Goal: Communication & Community: Share content

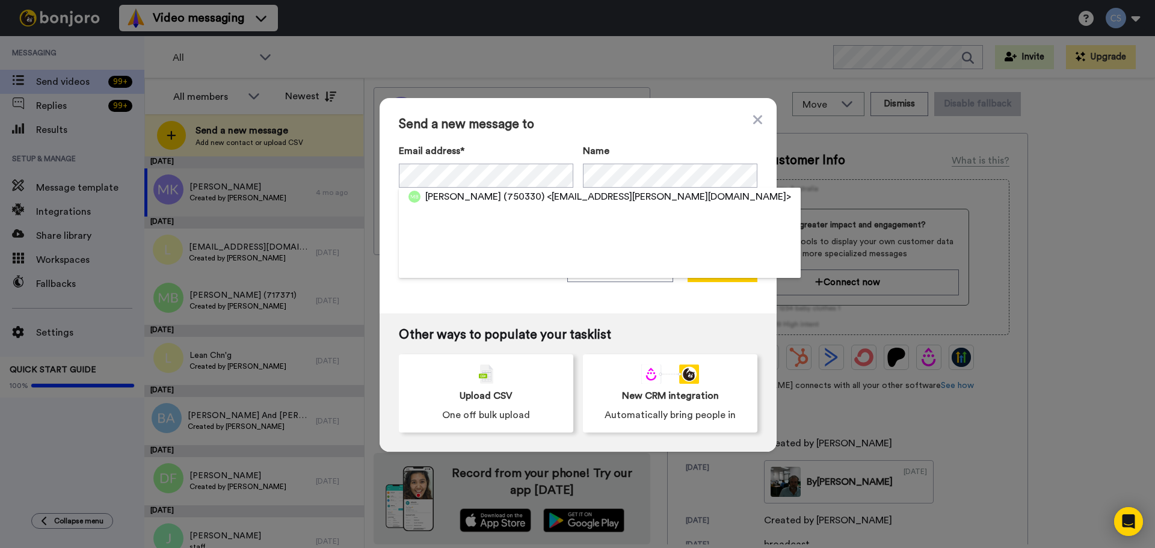
drag, startPoint x: 594, startPoint y: 197, endPoint x: 674, endPoint y: 196, distance: 79.4
click at [596, 198] on span "<[EMAIL_ADDRESS][PERSON_NAME][DOMAIN_NAME]>" at bounding box center [669, 197] width 244 height 14
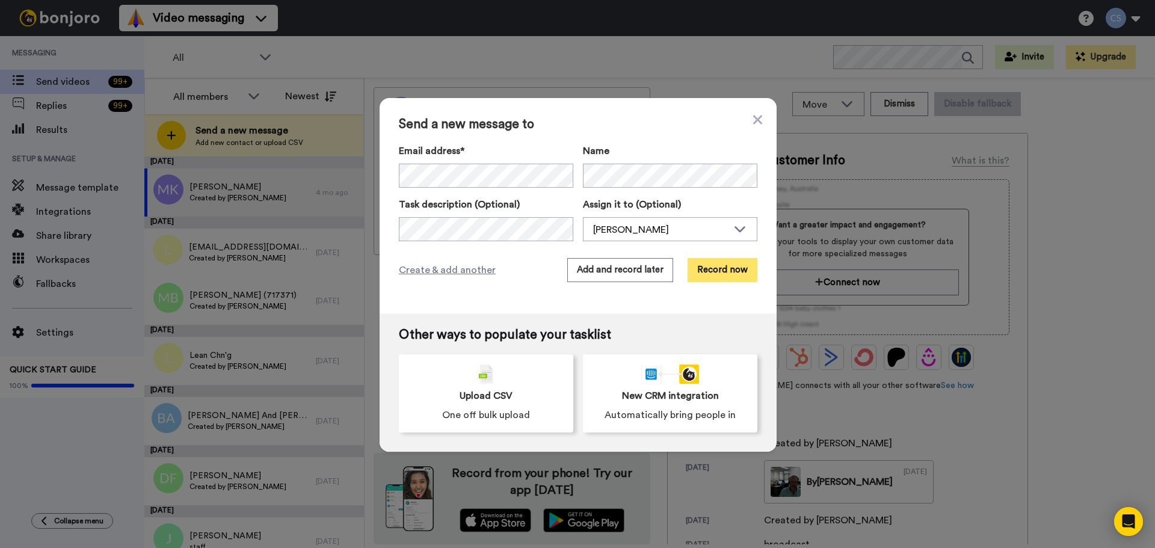
click at [728, 272] on button "Record now" at bounding box center [723, 270] width 70 height 24
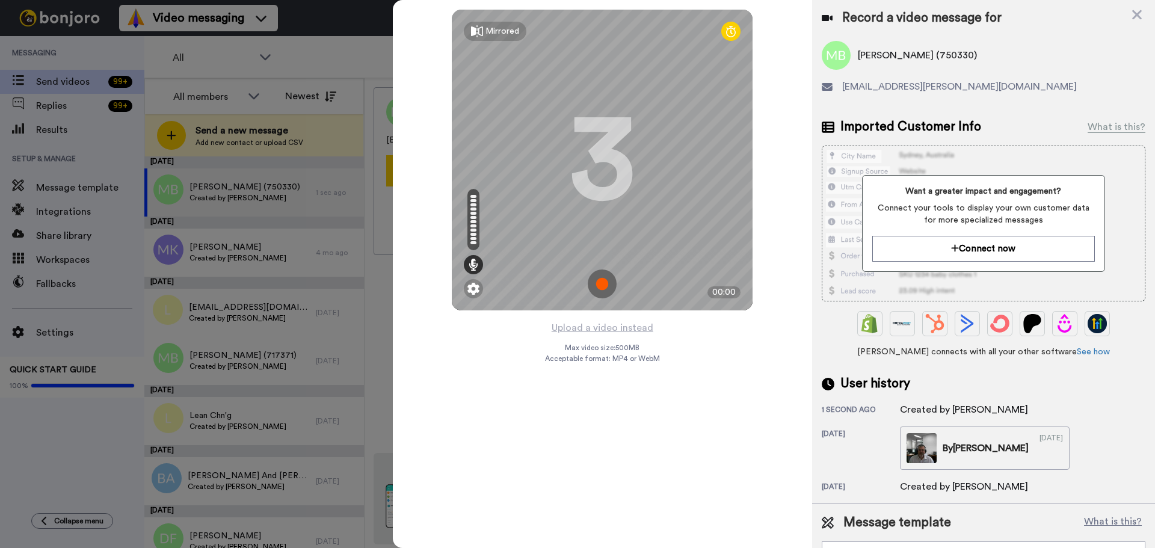
click at [610, 278] on img at bounding box center [602, 284] width 29 height 29
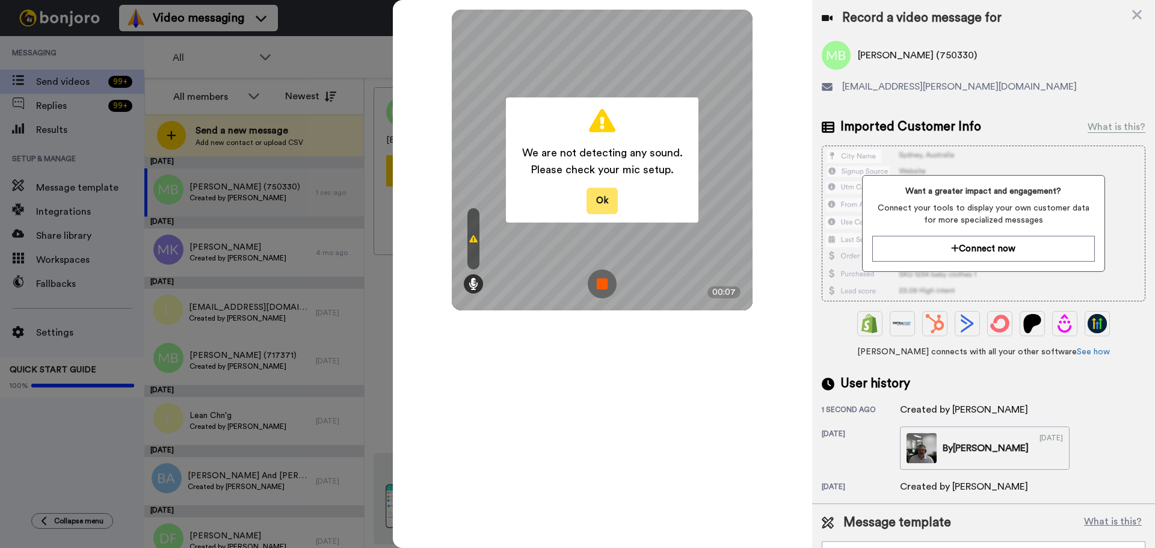
click at [605, 200] on button "Ok" at bounding box center [602, 201] width 31 height 26
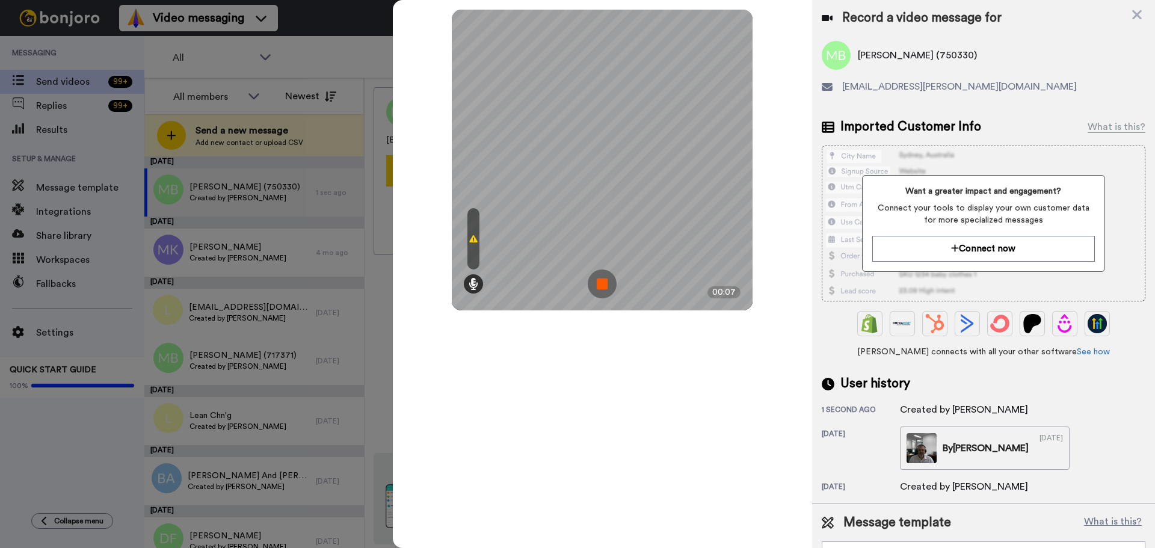
click at [608, 274] on img at bounding box center [602, 284] width 29 height 29
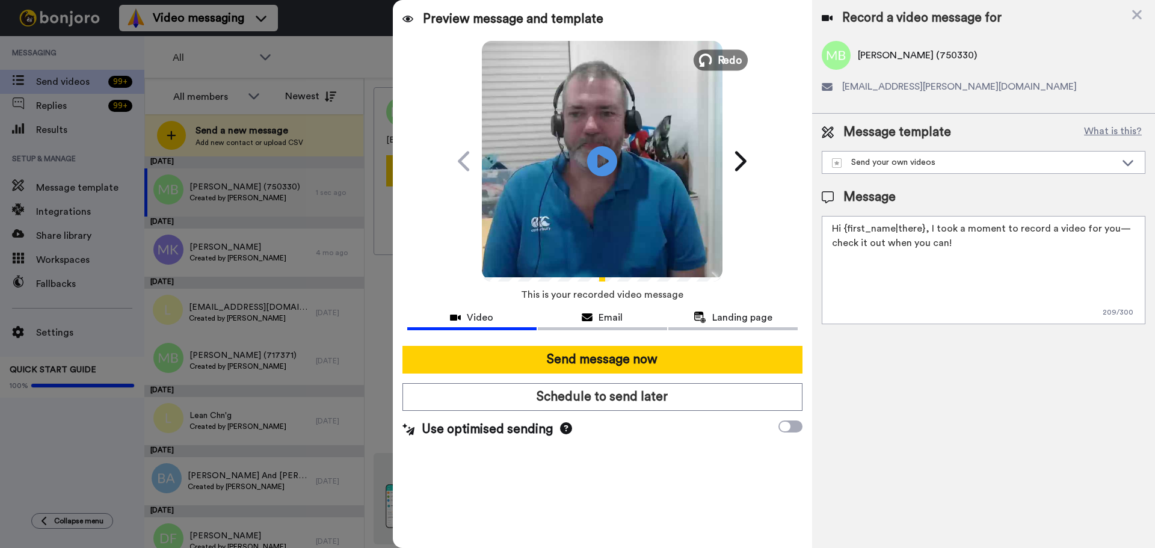
click at [727, 63] on span "Redo" at bounding box center [730, 60] width 25 height 16
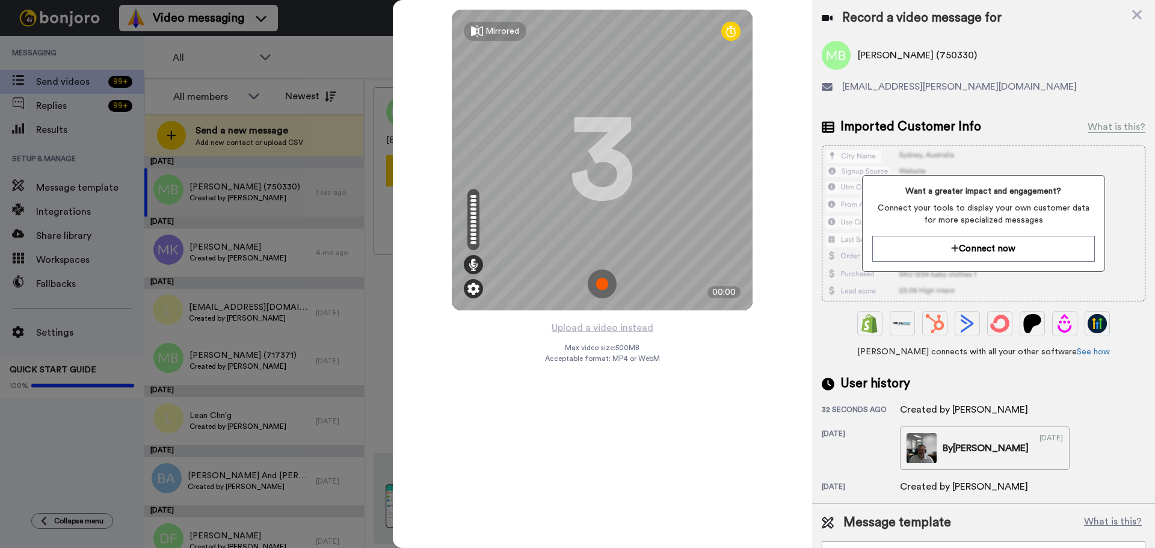
click at [477, 291] on img at bounding box center [473, 289] width 12 height 12
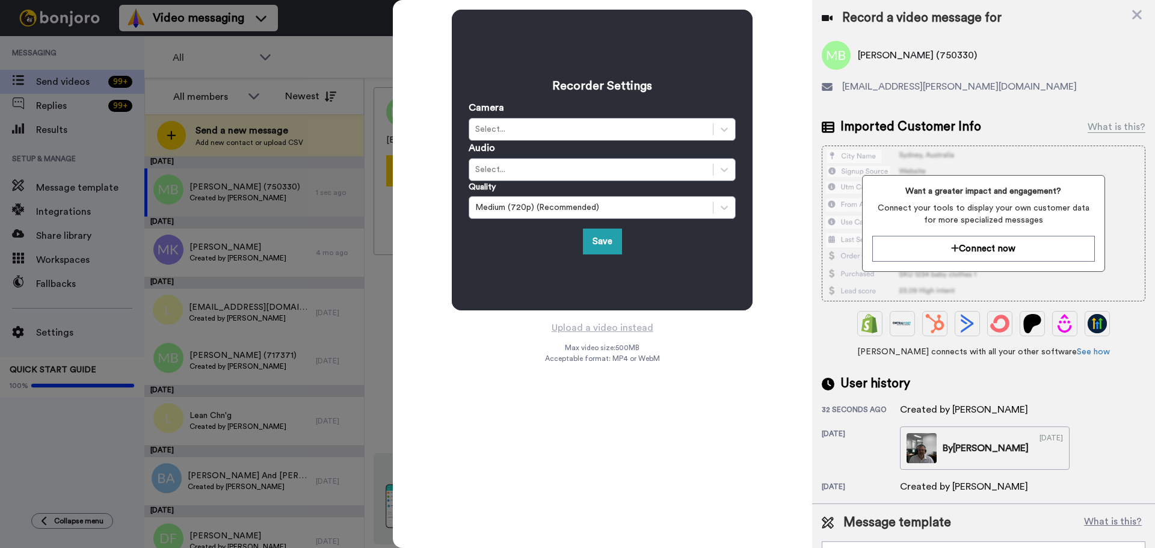
click at [499, 359] on div "Recorder Settings Camera Select... Audio Select... Quality Medium (720p) (Recom…" at bounding box center [602, 274] width 419 height 548
click at [629, 170] on div "Select..." at bounding box center [591, 170] width 232 height 12
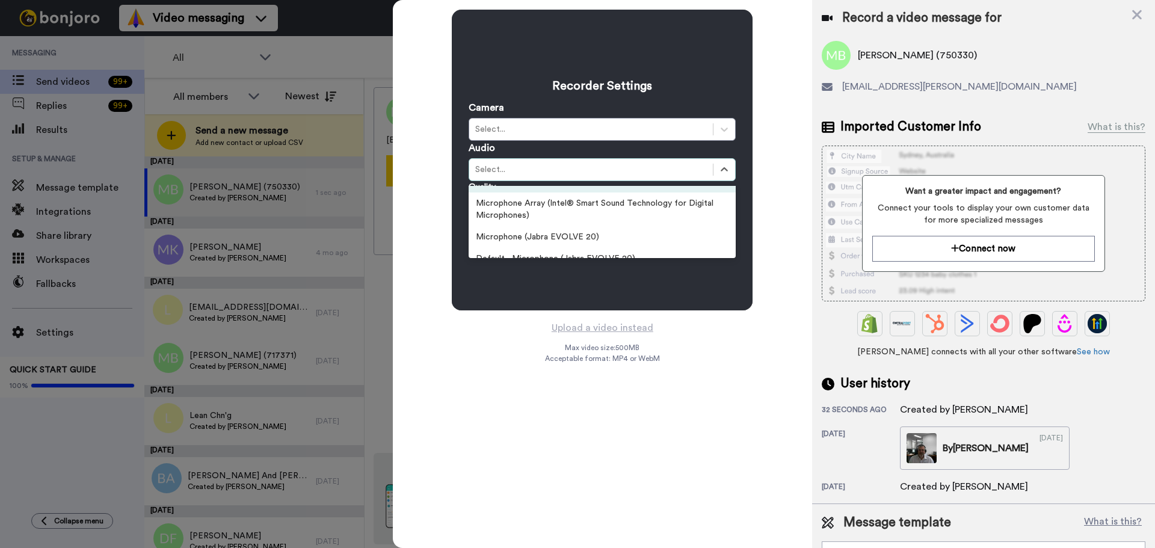
scroll to position [60, 0]
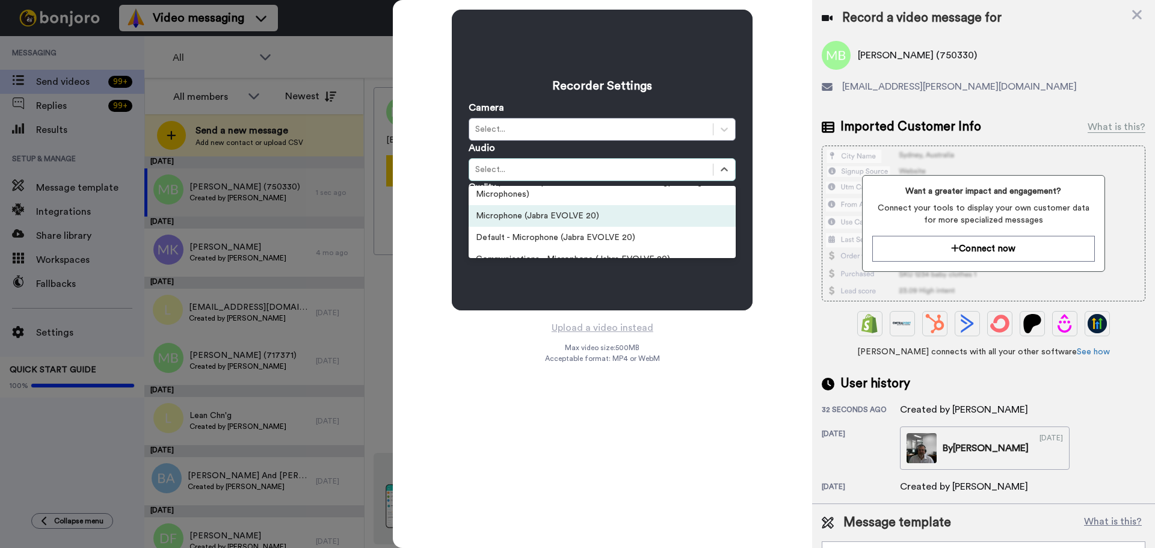
click at [604, 218] on div "Microphone (Jabra EVOLVE 20)" at bounding box center [602, 216] width 267 height 22
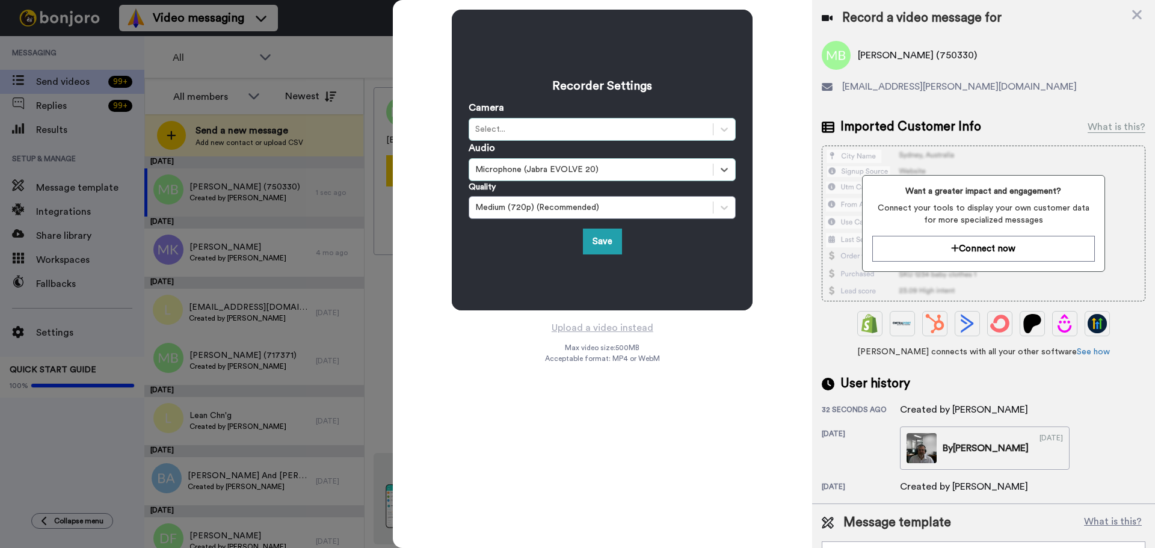
drag, startPoint x: 593, startPoint y: 136, endPoint x: 593, endPoint y: 130, distance: 6.0
click at [593, 130] on div "Select..." at bounding box center [591, 129] width 232 height 12
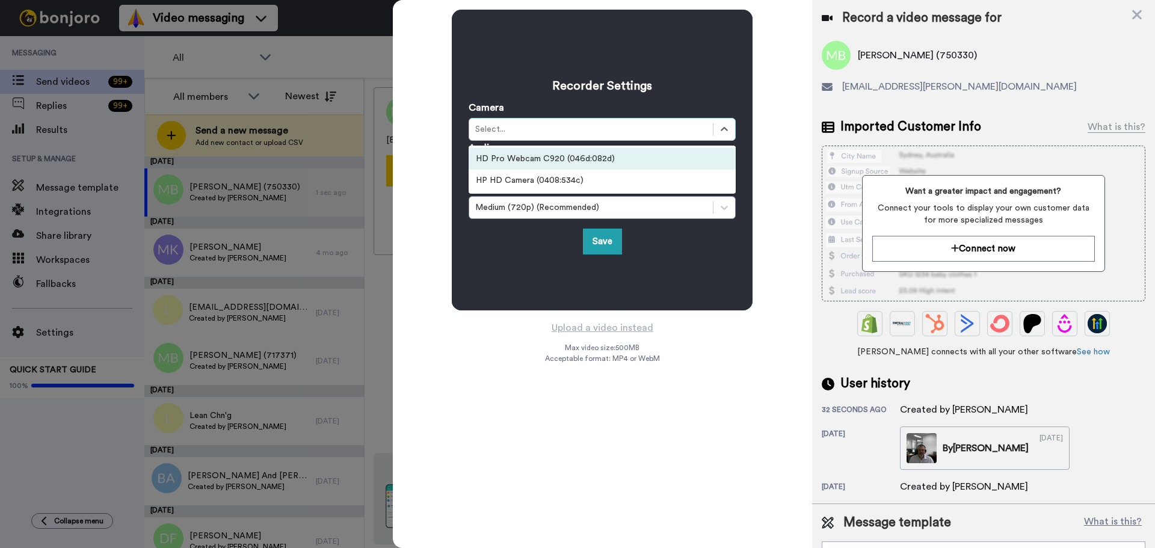
click at [590, 157] on div "HD Pro Webcam C920 (046d:082d)" at bounding box center [602, 159] width 267 height 22
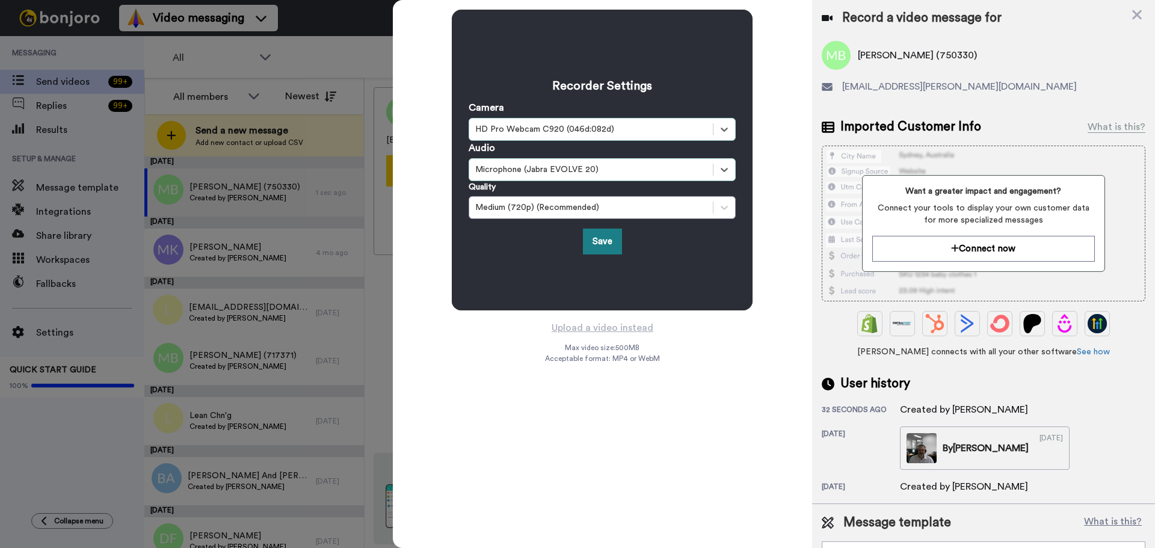
click at [599, 242] on button "Save" at bounding box center [602, 242] width 39 height 26
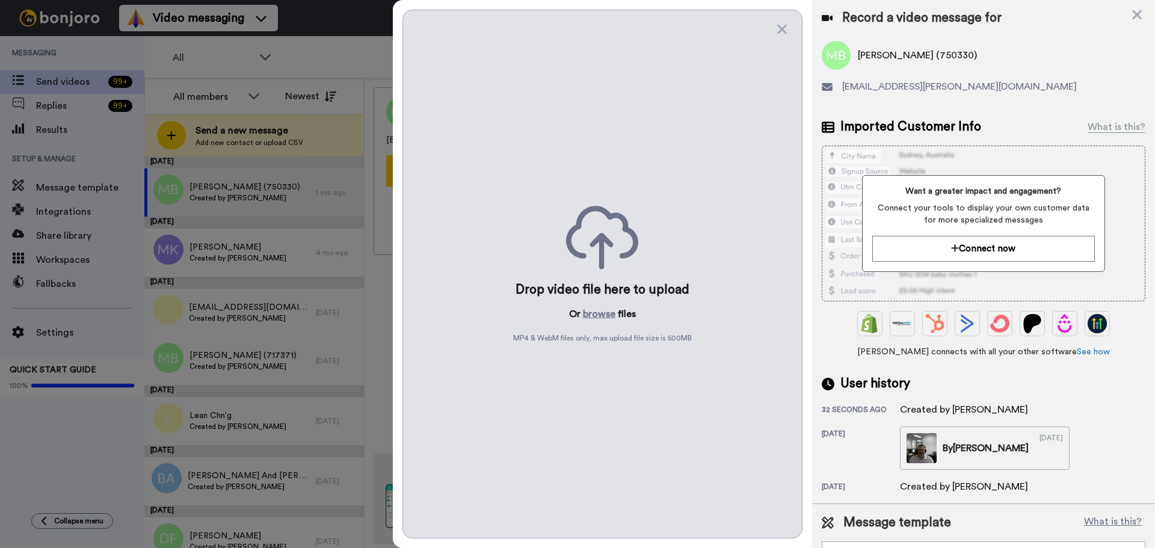
click at [791, 22] on div "Drop video file here to upload Or browse files MP4 & WebM files only, max uploa…" at bounding box center [602, 274] width 400 height 529
click at [777, 33] on icon at bounding box center [782, 30] width 10 height 10
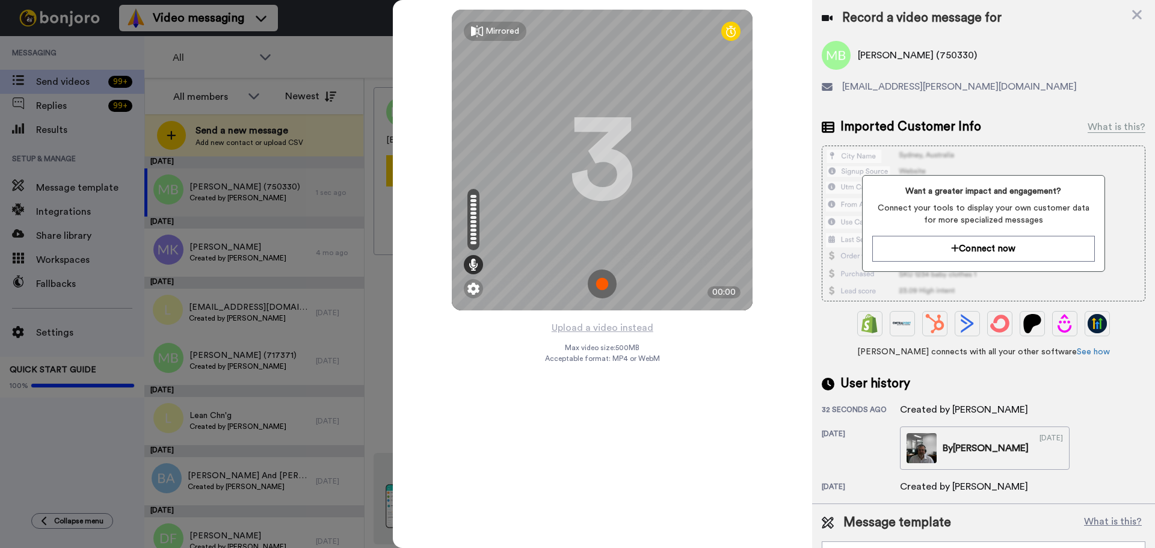
click at [603, 286] on img at bounding box center [602, 284] width 29 height 29
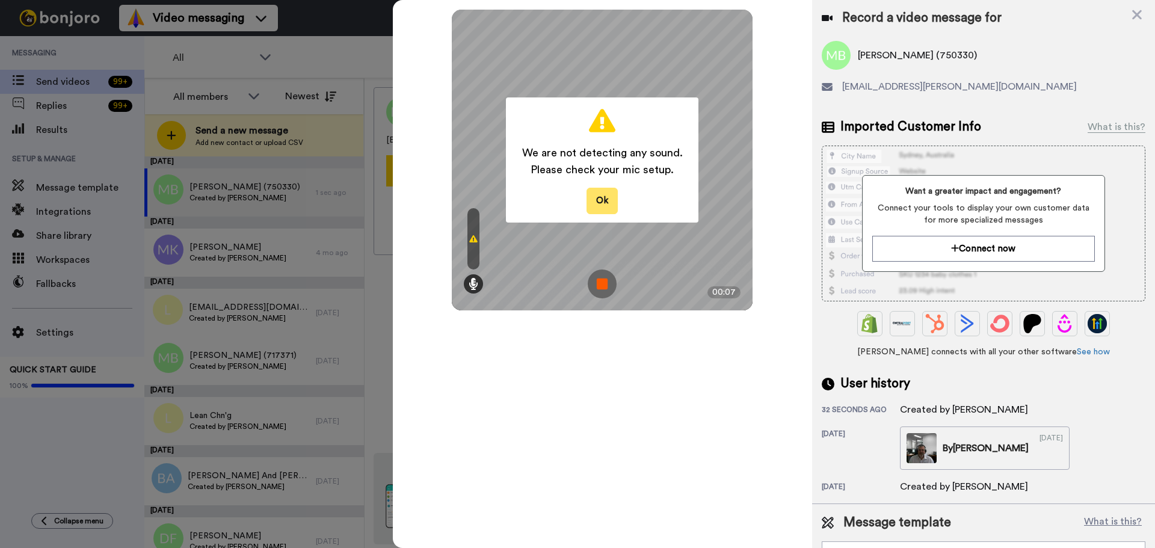
click at [603, 212] on button "Ok" at bounding box center [602, 201] width 31 height 26
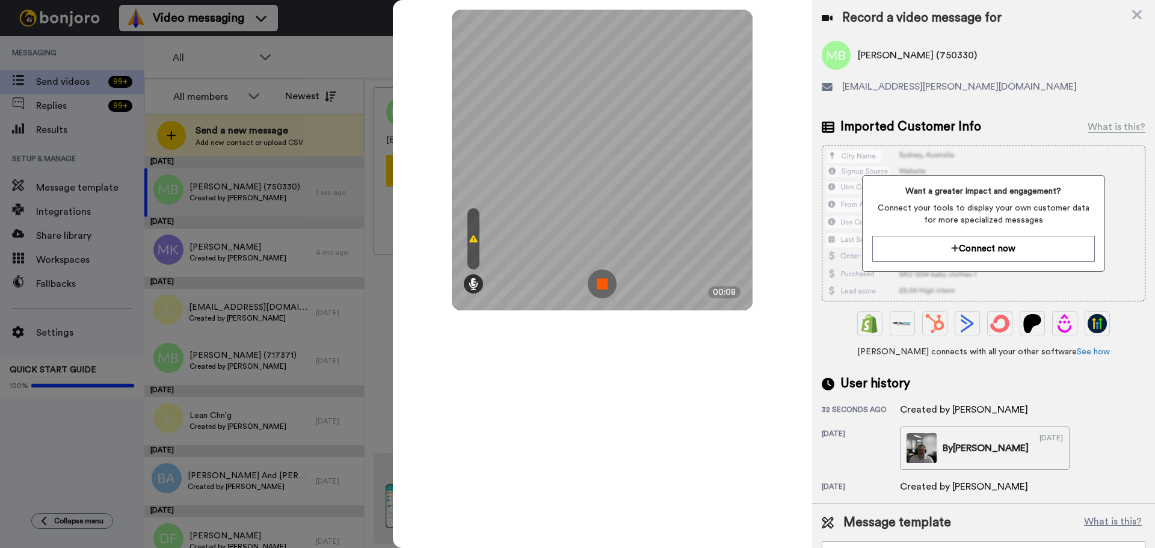
click at [603, 278] on img at bounding box center [602, 284] width 29 height 29
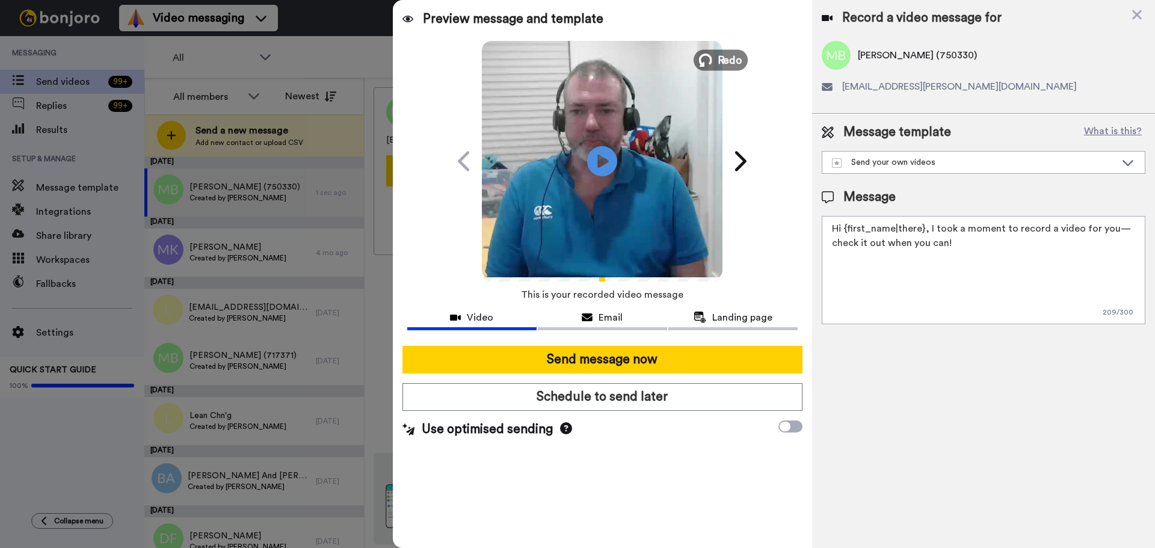
click at [704, 54] on icon at bounding box center [705, 60] width 13 height 13
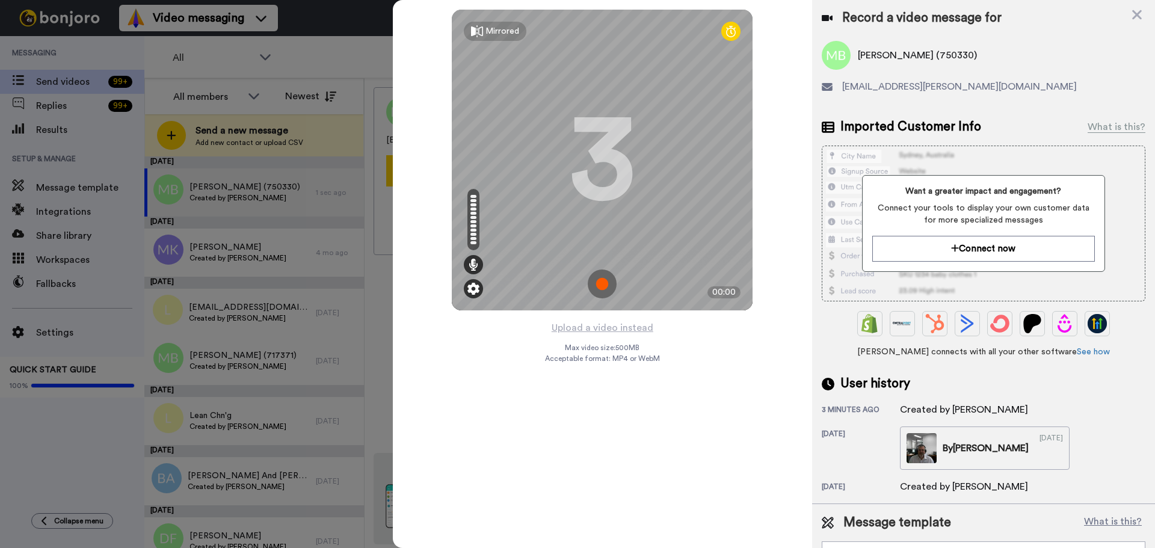
click at [469, 293] on img at bounding box center [473, 289] width 12 height 12
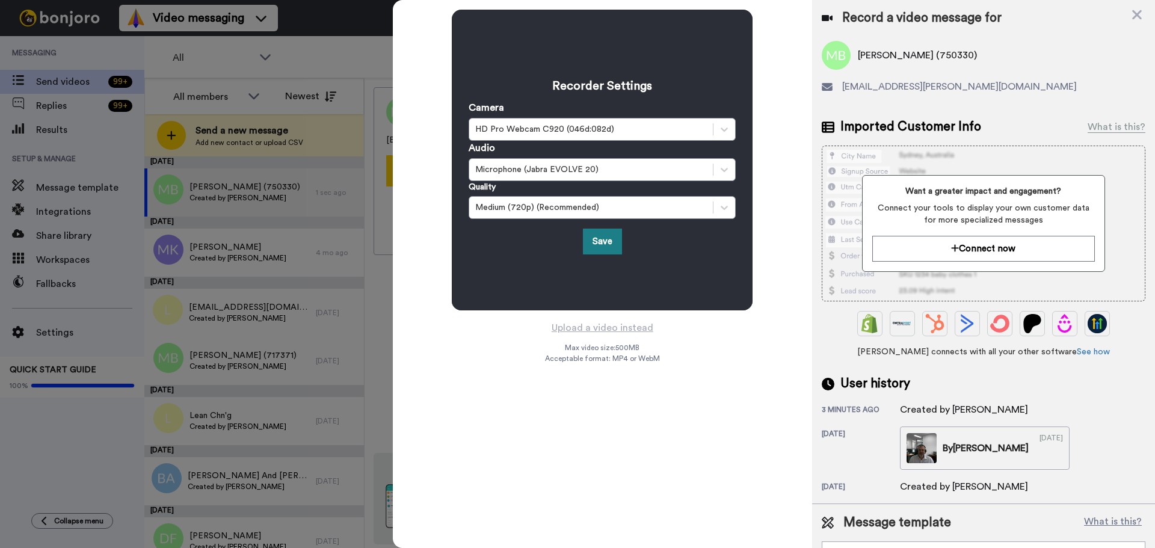
click at [597, 241] on button "Save" at bounding box center [602, 242] width 39 height 26
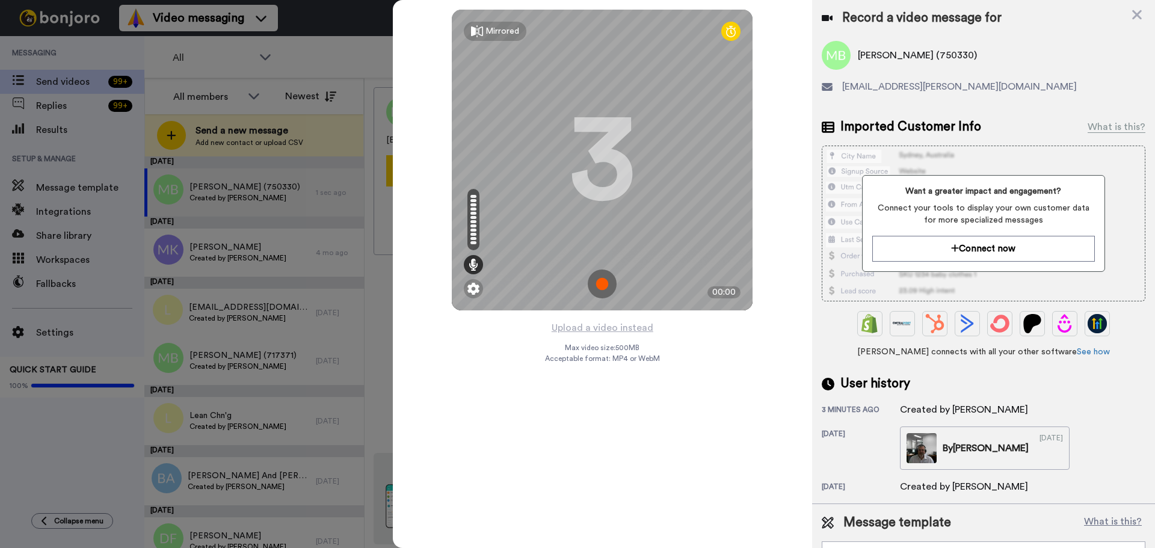
click at [605, 285] on img at bounding box center [602, 284] width 29 height 29
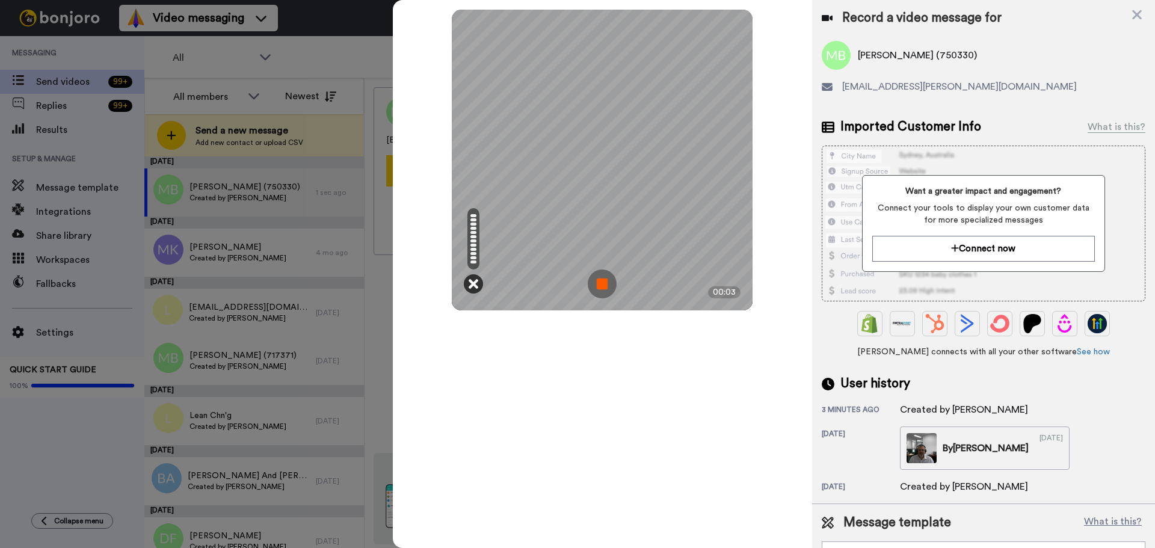
click at [474, 286] on icon at bounding box center [474, 284] width 10 height 12
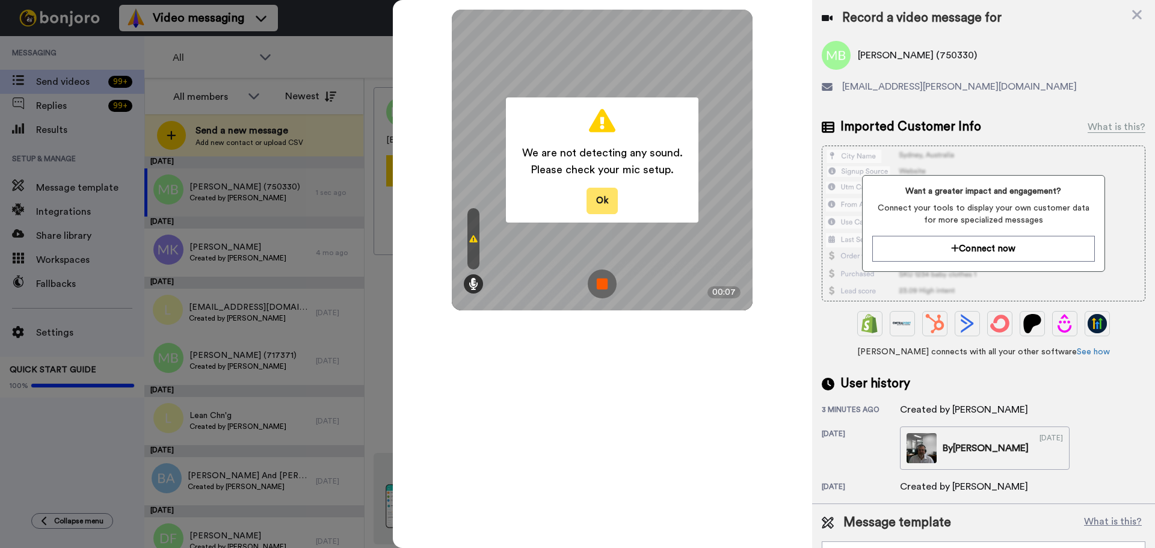
click at [600, 203] on button "Ok" at bounding box center [602, 201] width 31 height 26
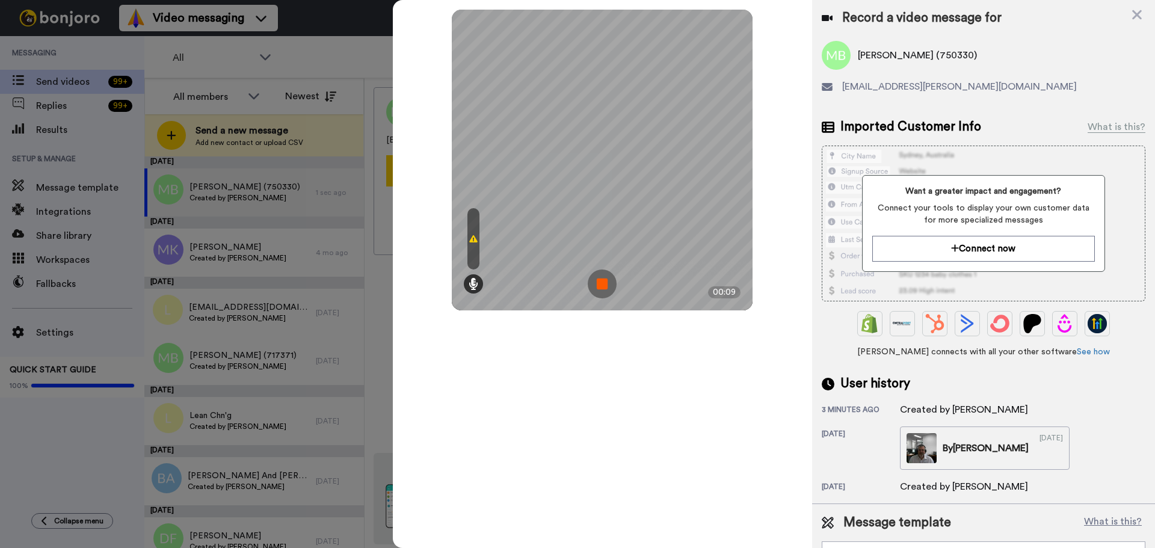
click at [602, 283] on img at bounding box center [602, 284] width 29 height 29
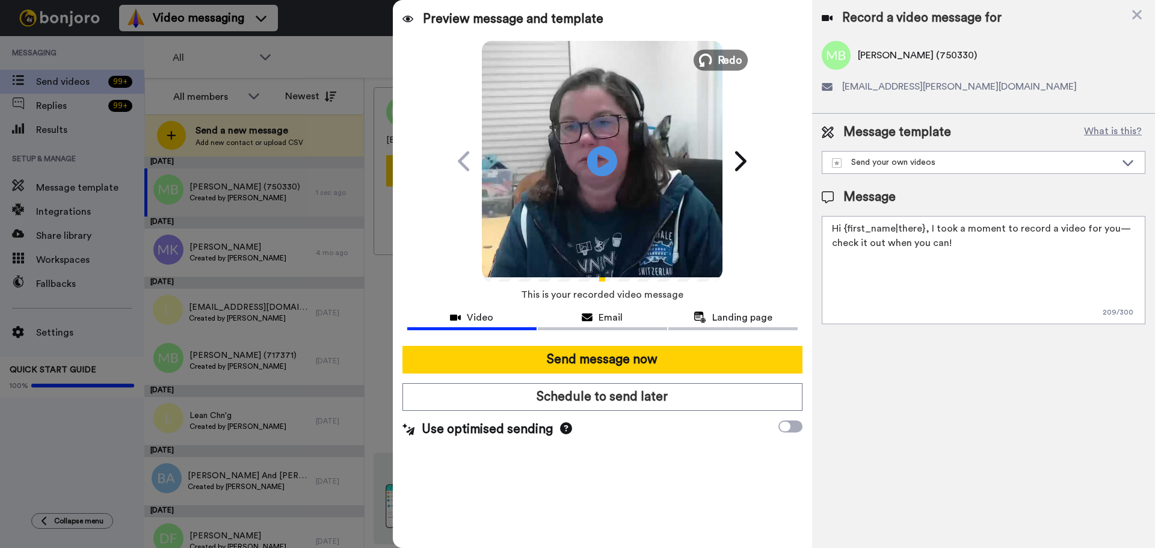
click at [708, 59] on icon at bounding box center [705, 60] width 13 height 13
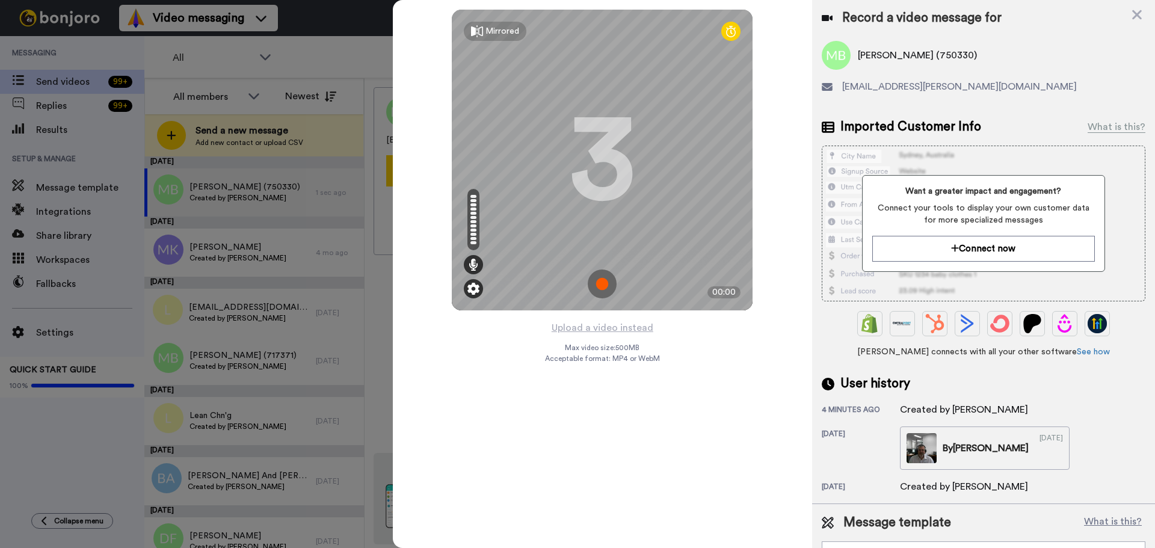
click at [475, 288] on img at bounding box center [473, 289] width 12 height 12
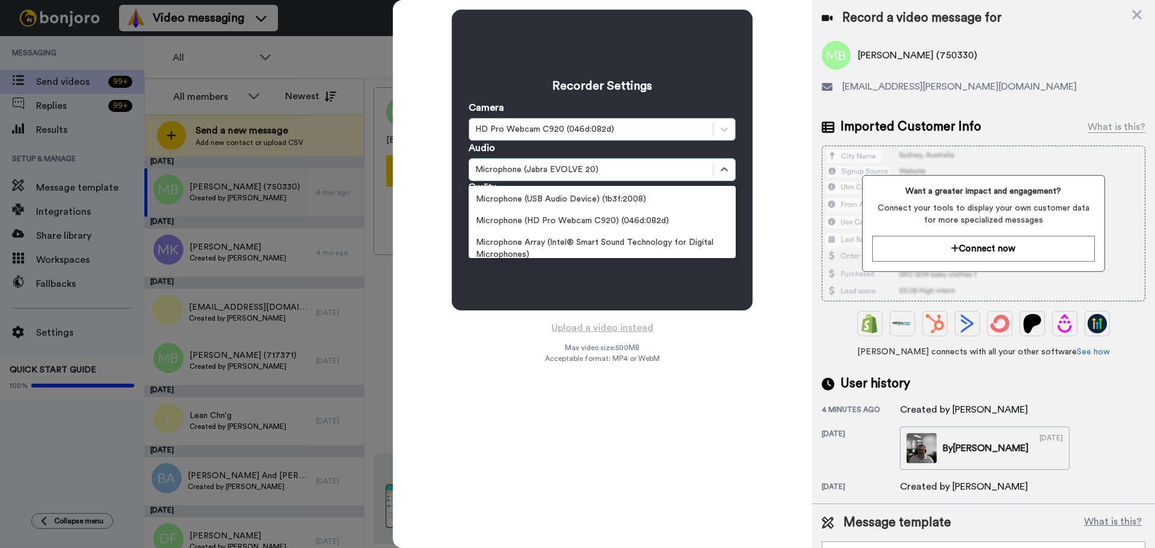
click at [538, 171] on div "Microphone (Jabra EVOLVE 20)" at bounding box center [591, 170] width 232 height 12
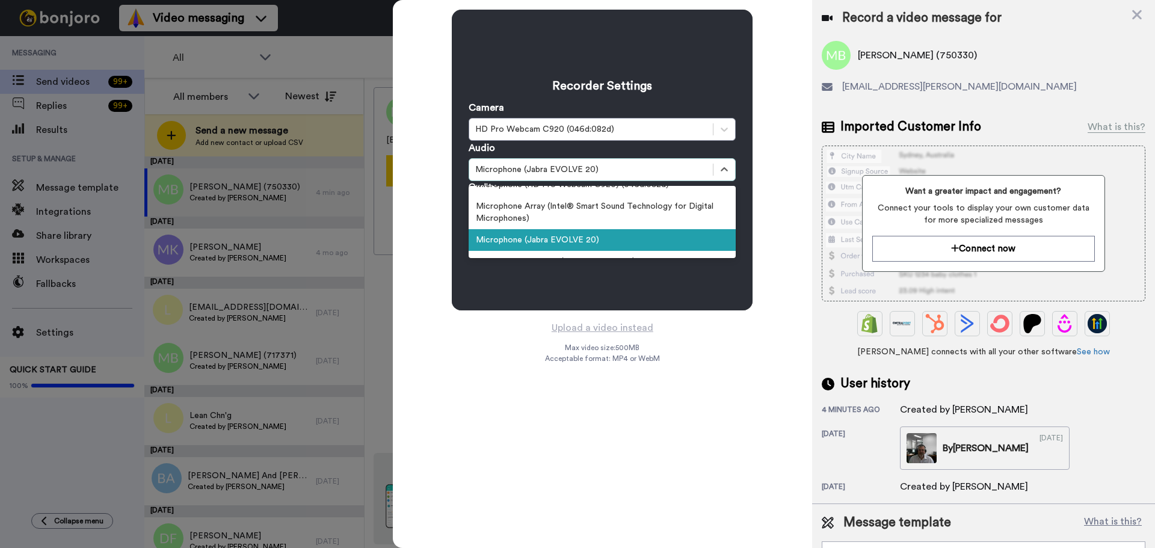
scroll to position [75, 0]
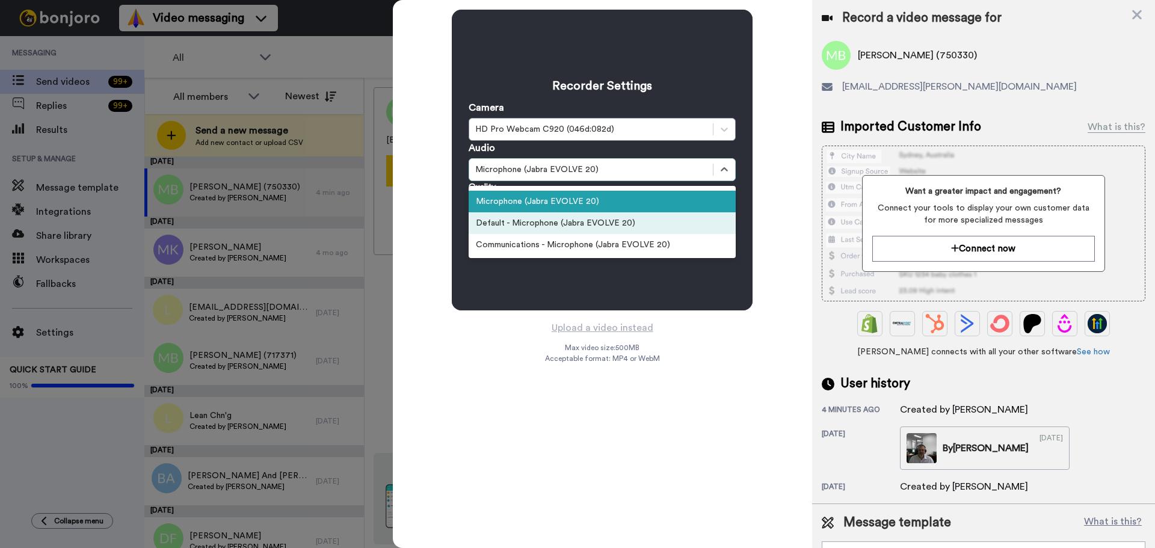
click at [532, 220] on div "Default - Microphone (Jabra EVOLVE 20)" at bounding box center [602, 223] width 267 height 22
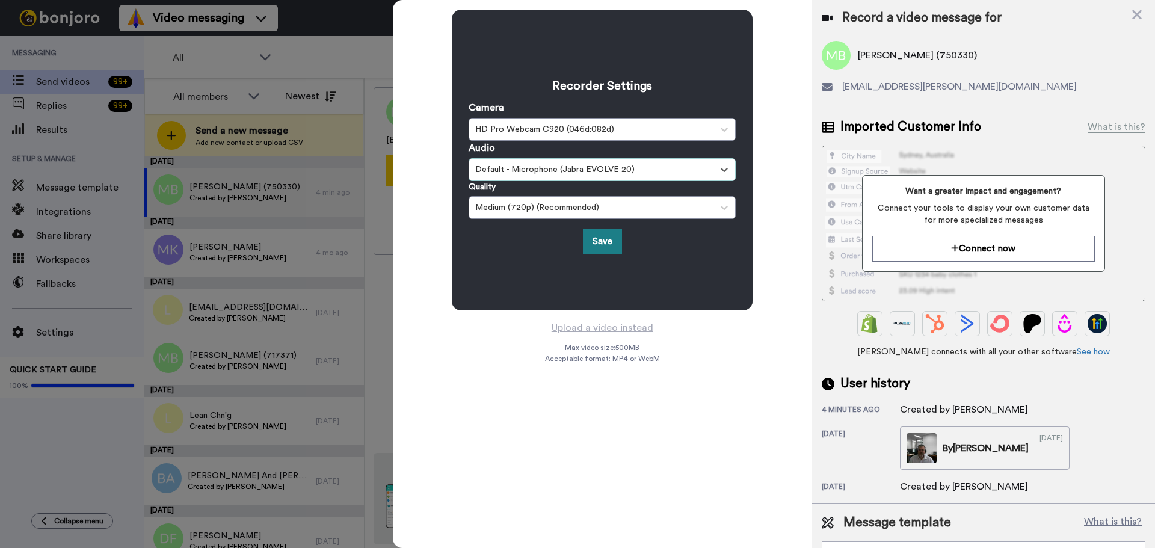
click at [606, 244] on button "Save" at bounding box center [602, 242] width 39 height 26
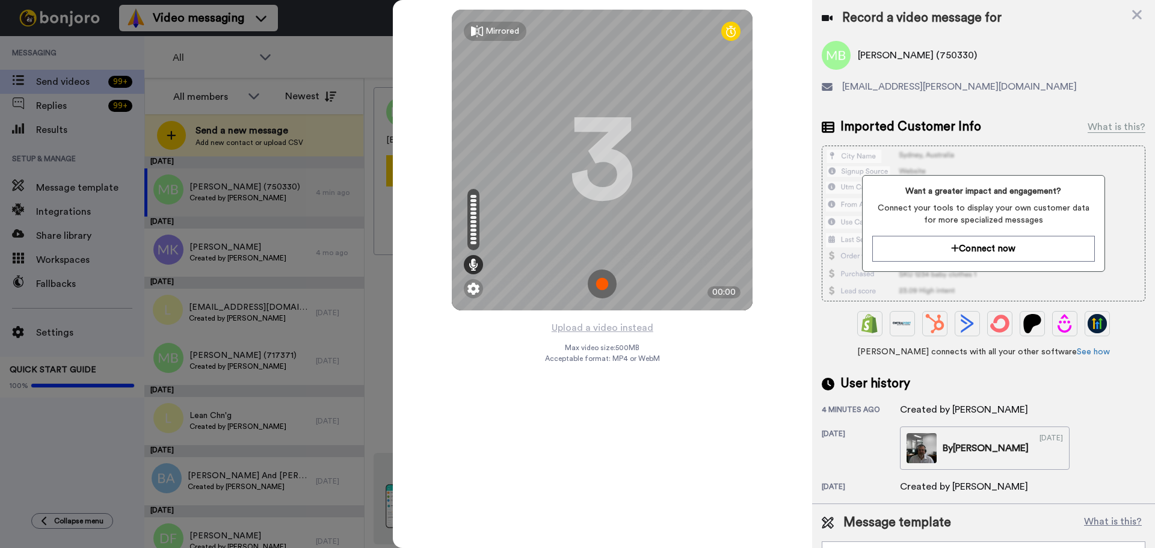
click at [604, 280] on img at bounding box center [602, 284] width 29 height 29
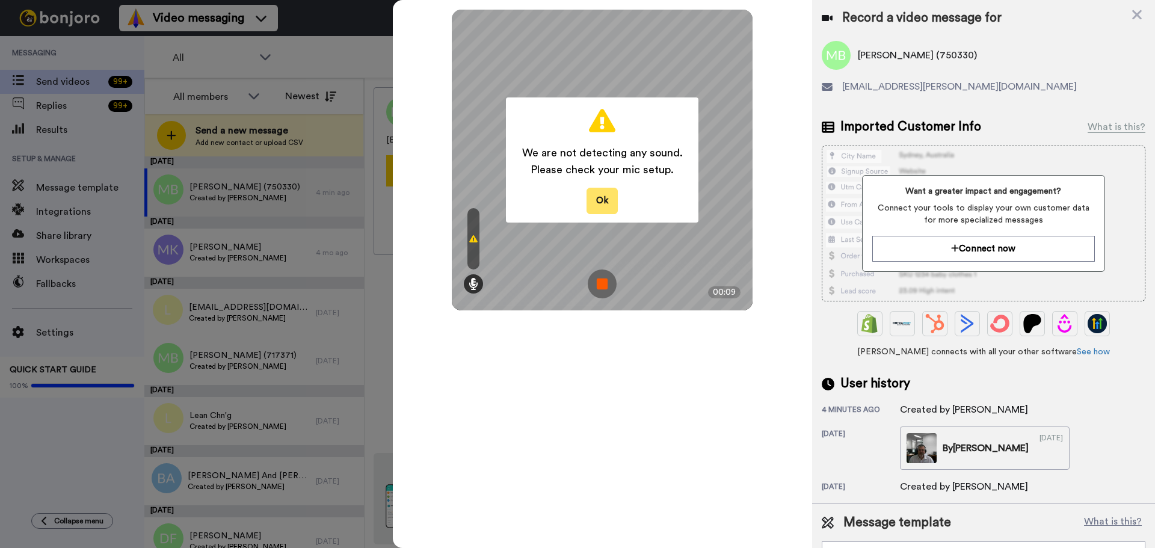
click at [599, 197] on button "Ok" at bounding box center [602, 201] width 31 height 26
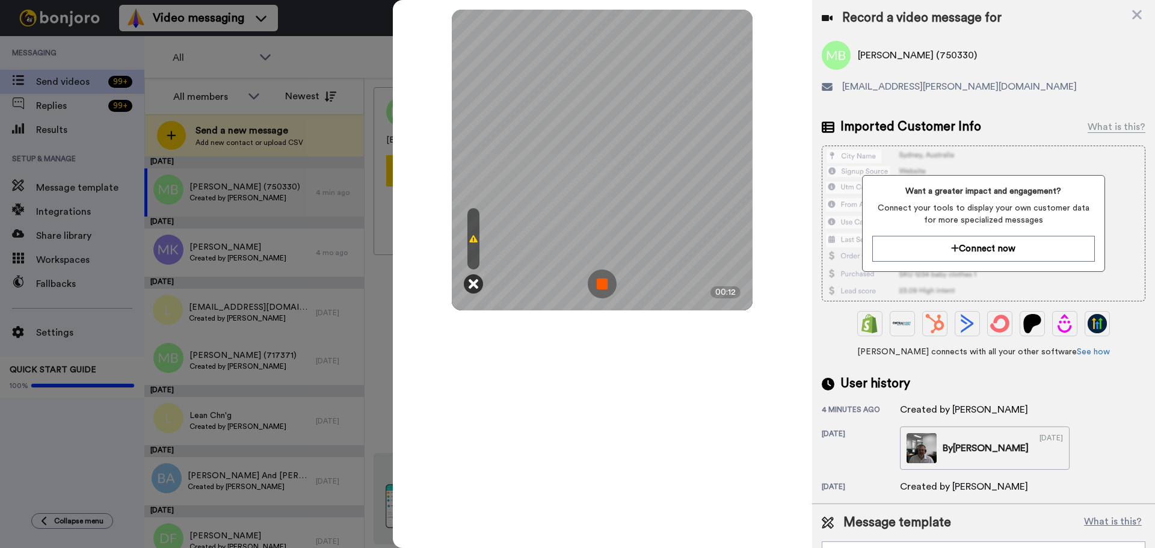
click at [473, 283] on icon at bounding box center [474, 284] width 10 height 12
click at [601, 280] on img at bounding box center [602, 284] width 29 height 29
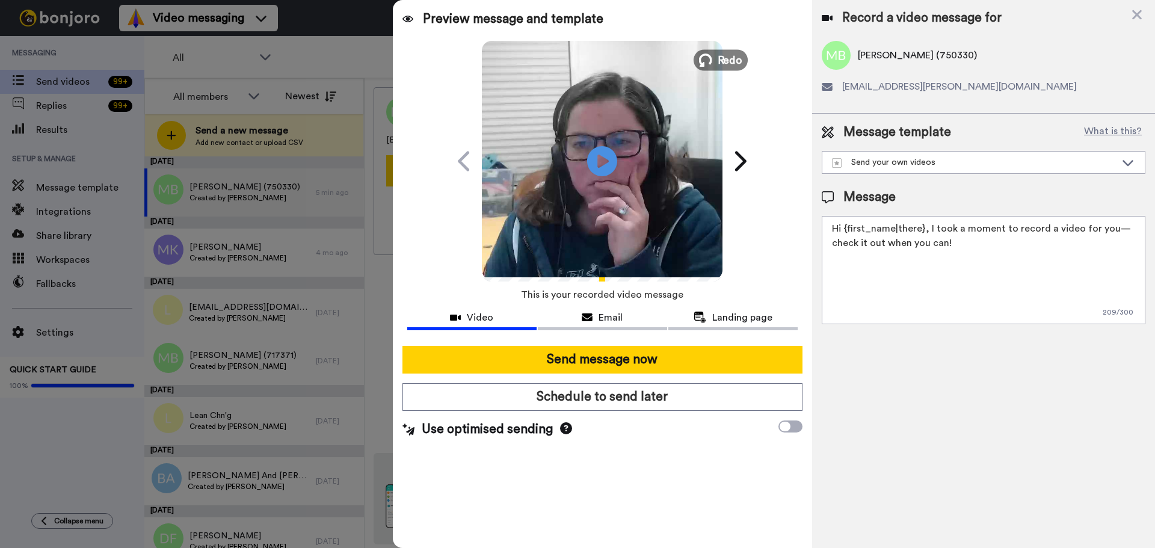
click at [718, 51] on button "Redo" at bounding box center [721, 59] width 54 height 21
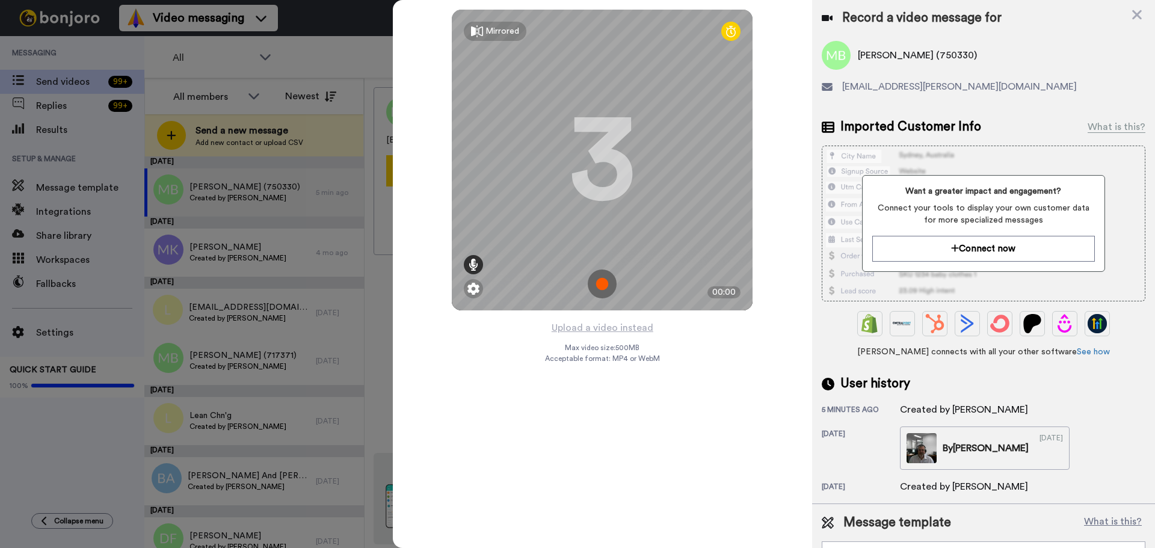
click at [473, 262] on icon at bounding box center [474, 265] width 10 height 12
click at [473, 288] on img at bounding box center [473, 289] width 12 height 12
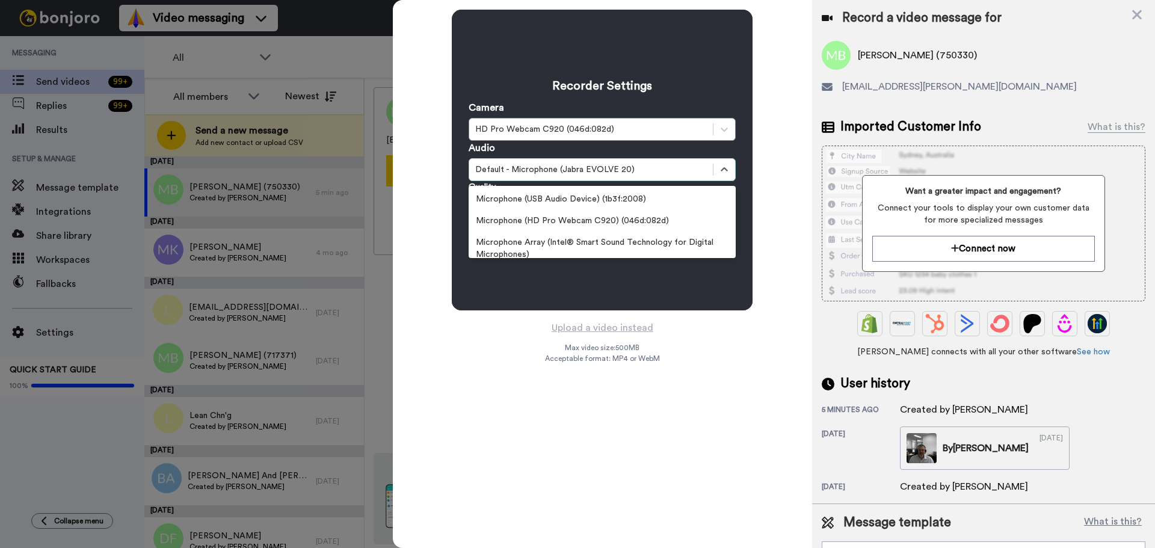
click at [535, 165] on div "Default - Microphone (Jabra EVOLVE 20)" at bounding box center [591, 170] width 232 height 12
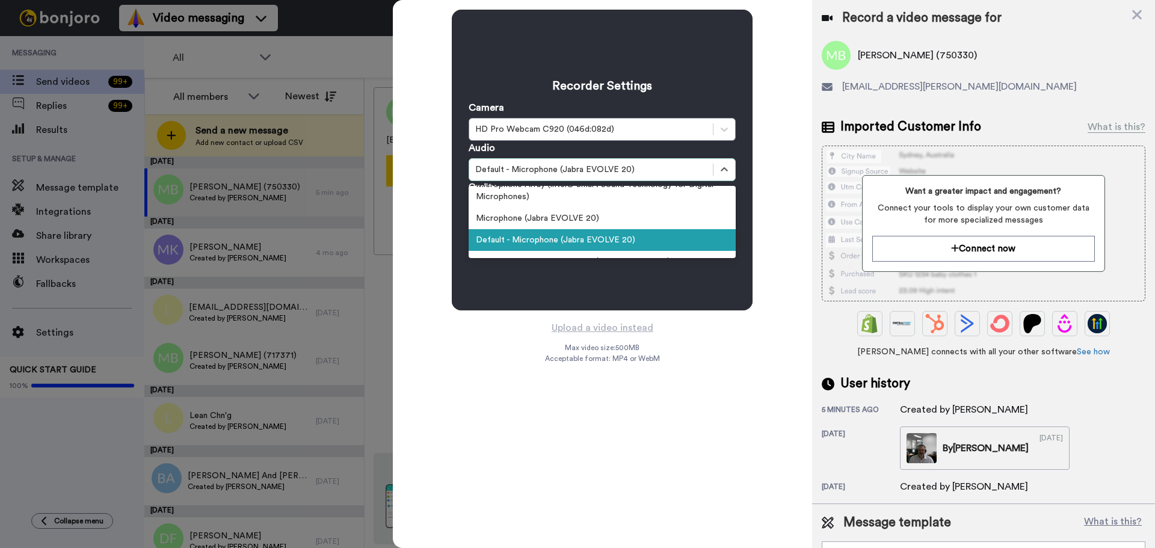
scroll to position [0, 0]
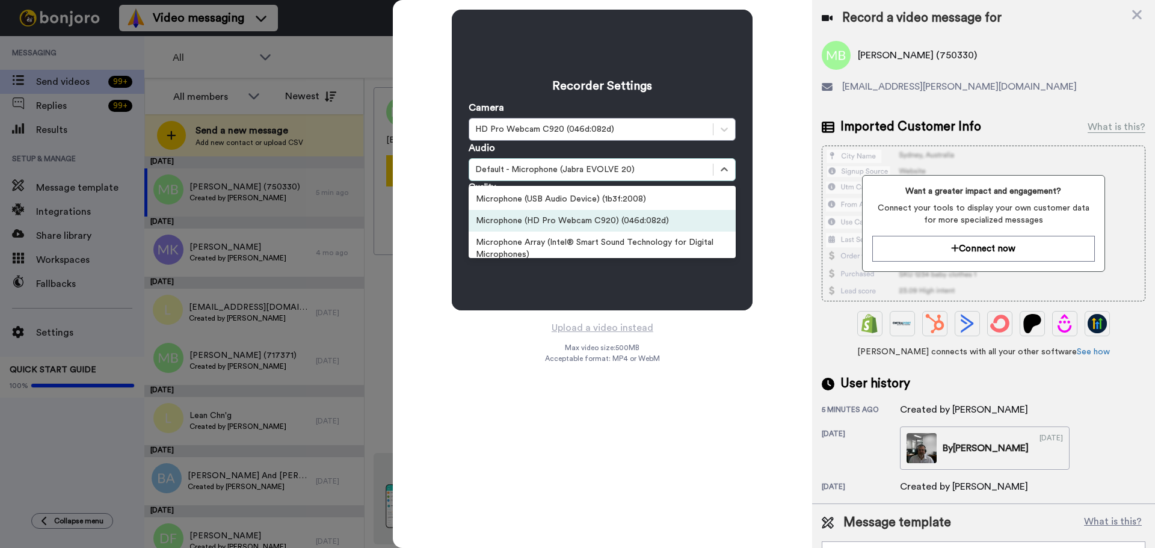
click at [547, 224] on div "Microphone (HD Pro Webcam C920) (046d:082d)" at bounding box center [602, 221] width 267 height 22
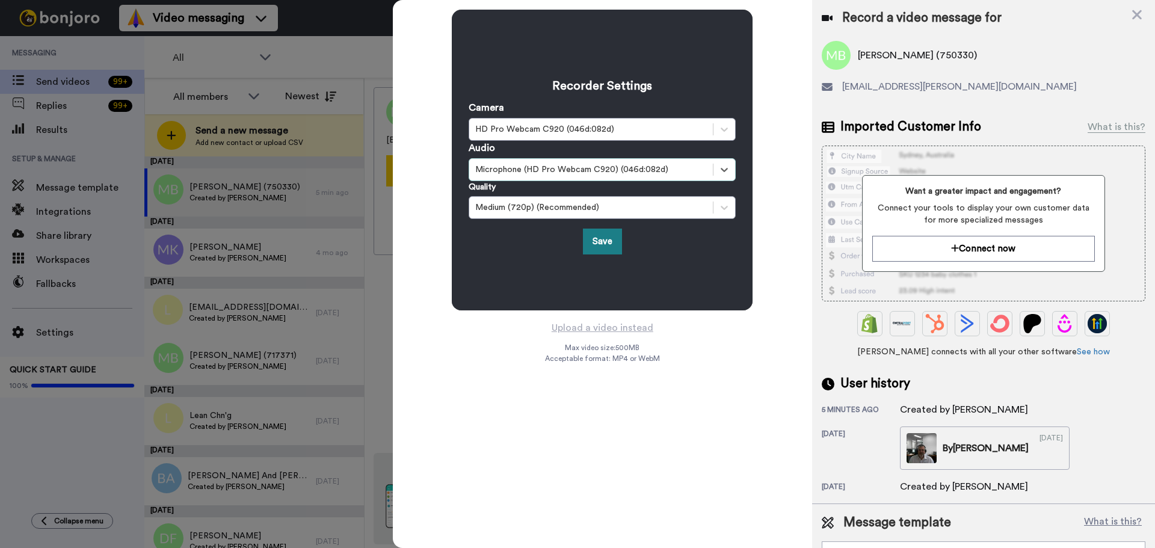
click at [605, 238] on button "Save" at bounding box center [602, 242] width 39 height 26
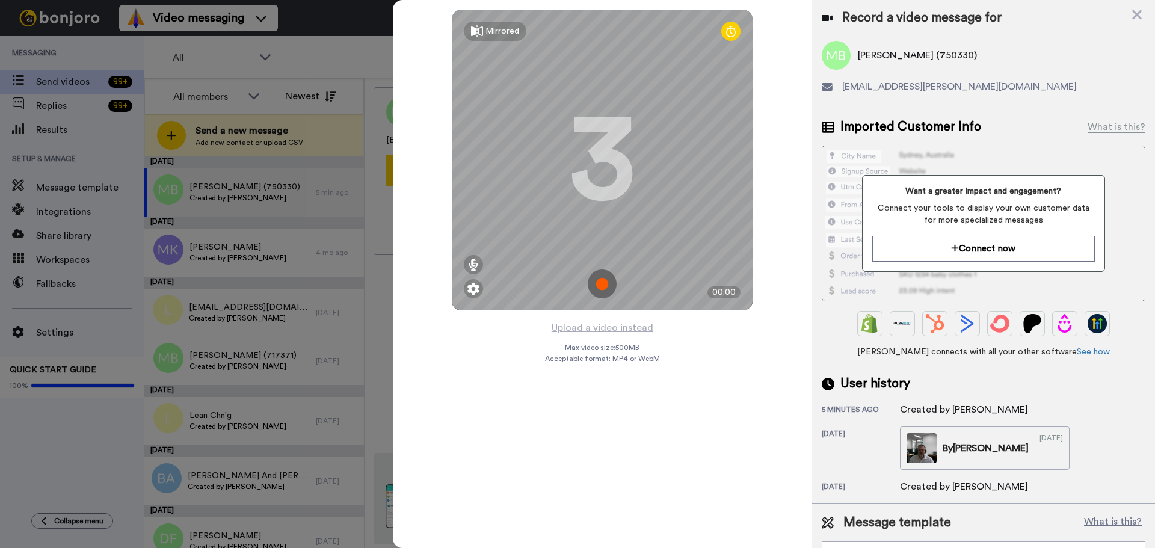
click at [599, 282] on img at bounding box center [602, 284] width 29 height 29
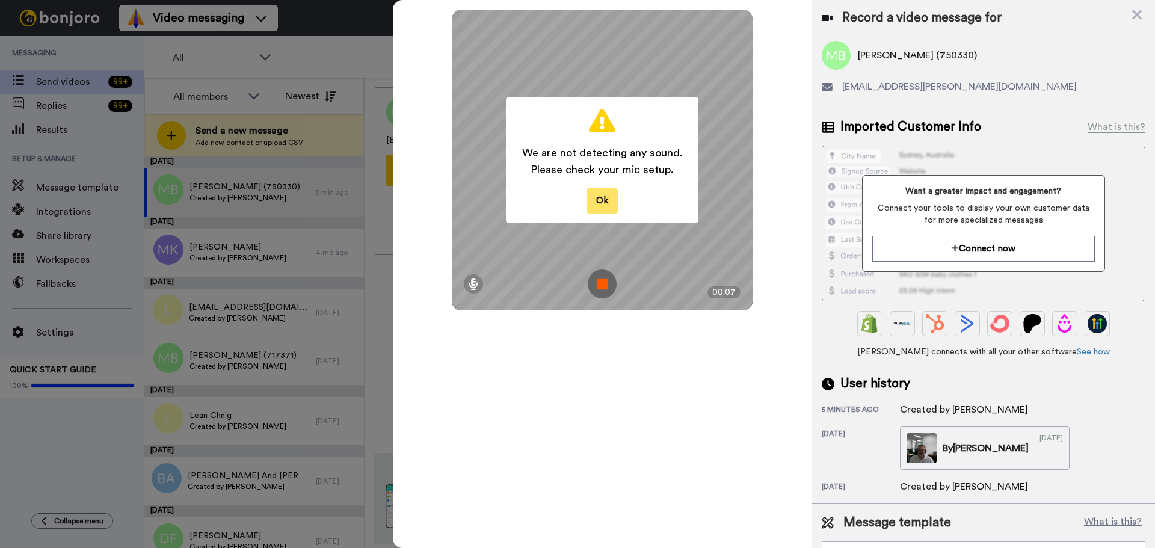
click at [603, 197] on button "Ok" at bounding box center [602, 201] width 31 height 26
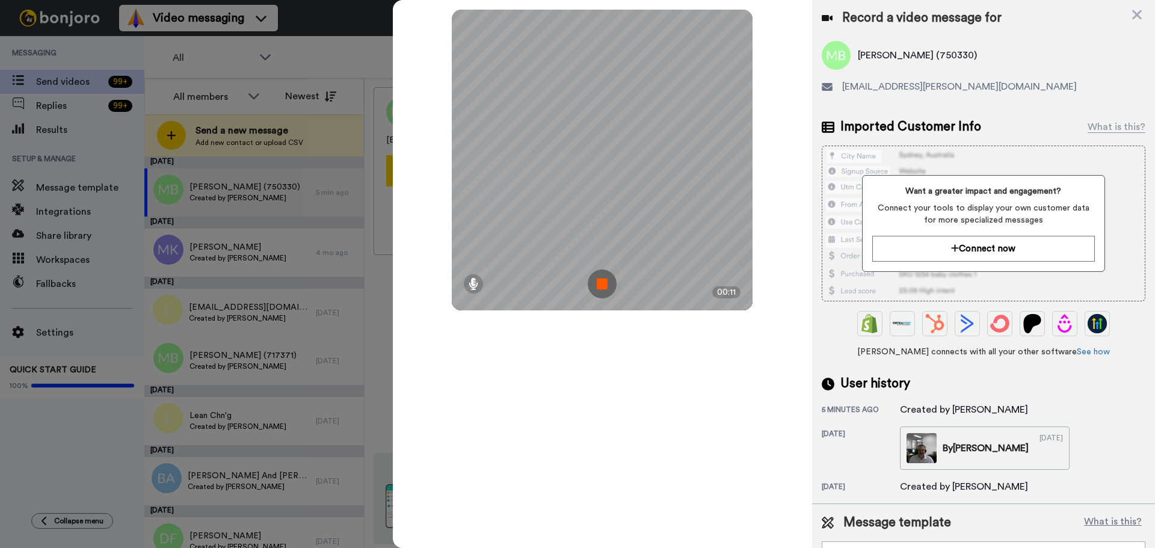
click at [606, 280] on img at bounding box center [602, 284] width 29 height 29
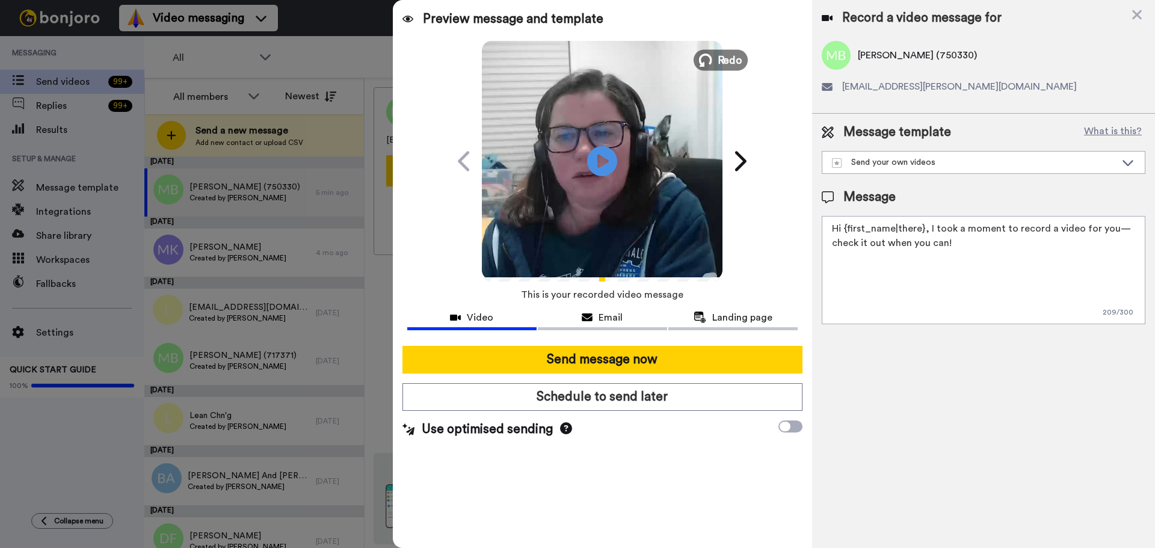
click at [721, 58] on span "Redo" at bounding box center [730, 60] width 25 height 16
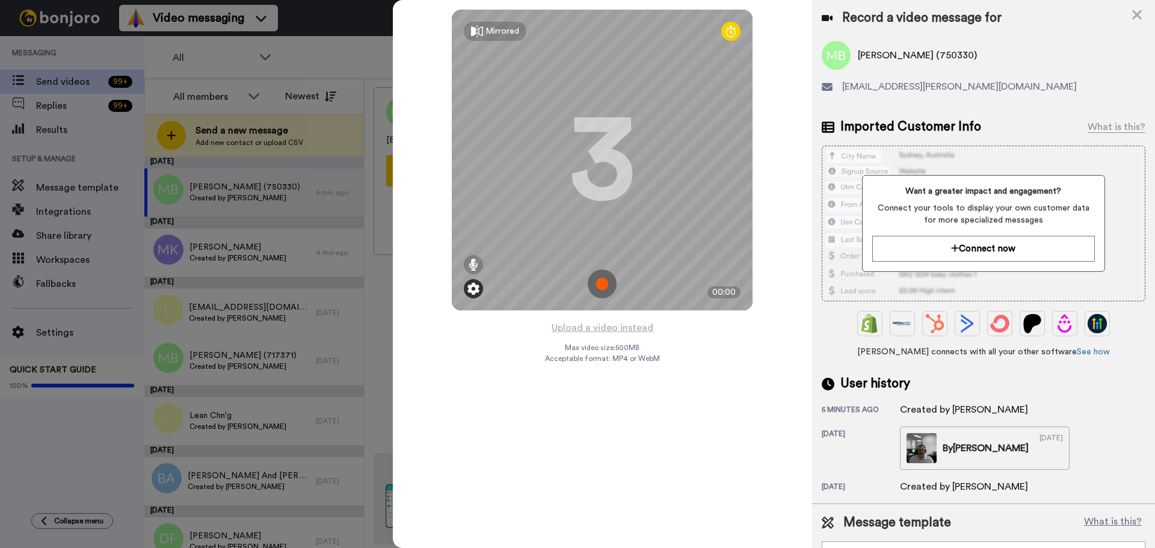
click at [475, 295] on div at bounding box center [473, 288] width 19 height 19
click at [468, 295] on div at bounding box center [473, 288] width 19 height 19
click at [475, 292] on img at bounding box center [473, 289] width 12 height 12
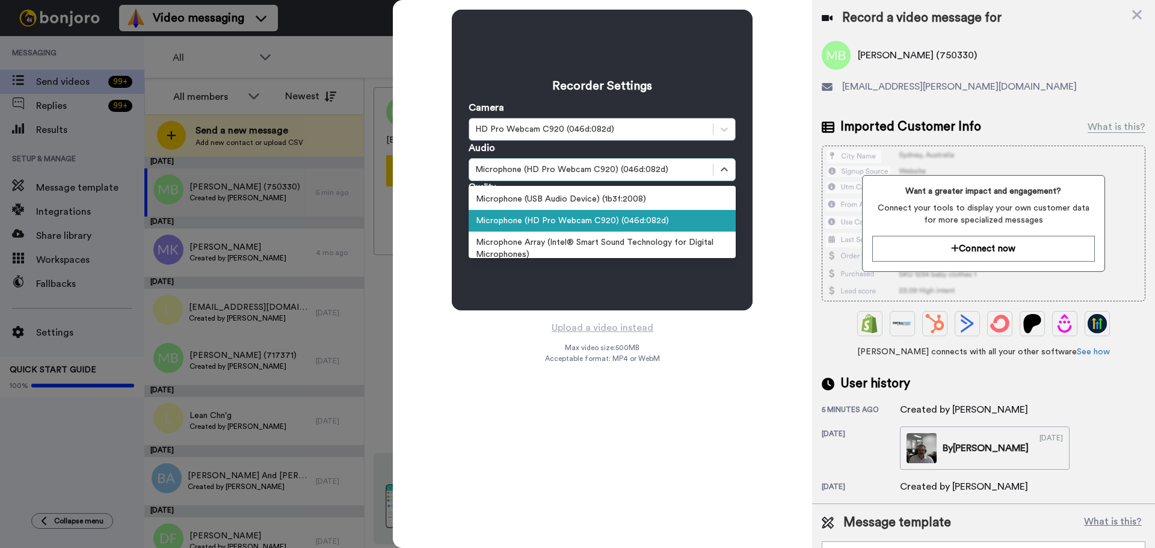
click at [550, 171] on div "Microphone (HD Pro Webcam C920) (046d:082d)" at bounding box center [591, 170] width 232 height 12
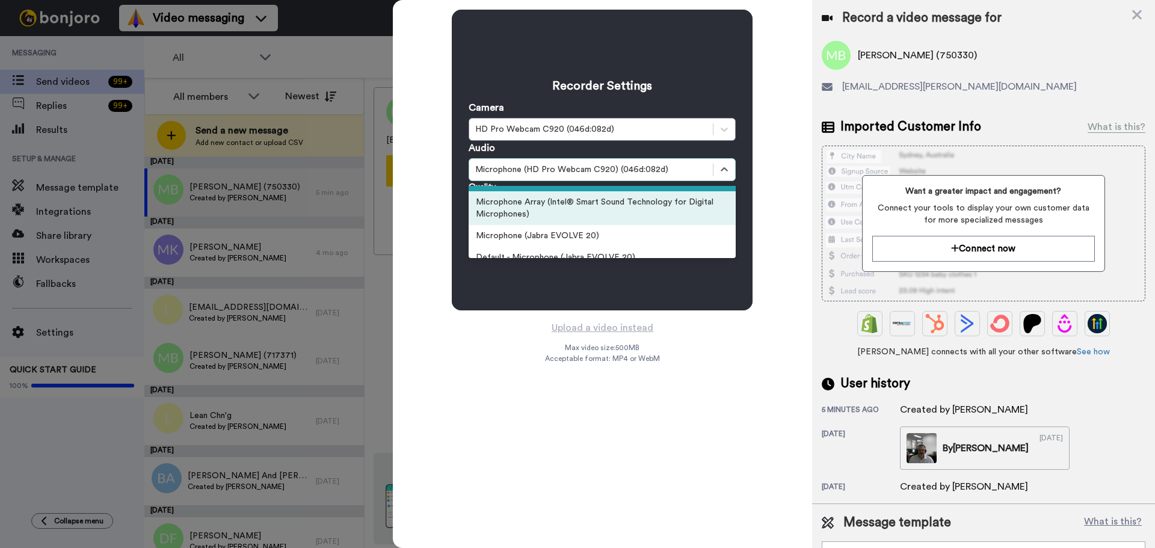
scroll to position [60, 0]
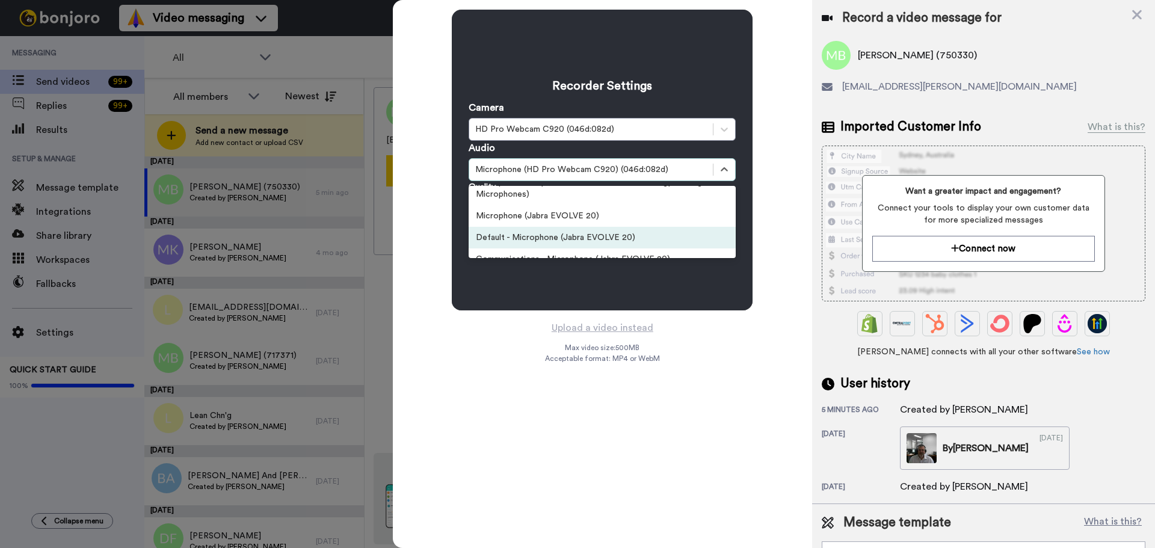
click at [546, 239] on div "Default - Microphone (Jabra EVOLVE 20)" at bounding box center [602, 238] width 267 height 22
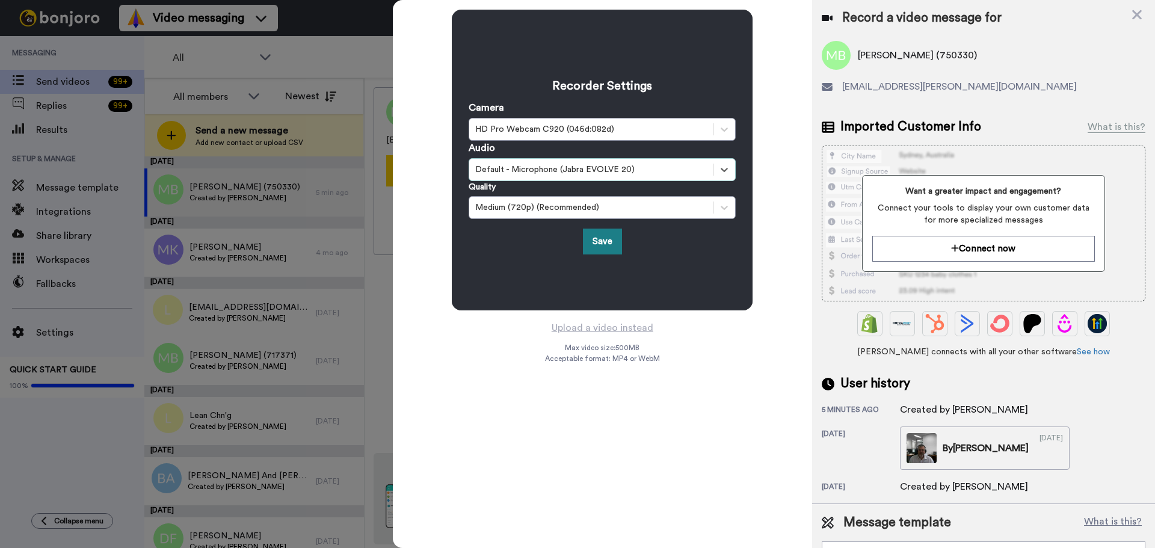
click at [608, 238] on button "Save" at bounding box center [602, 242] width 39 height 26
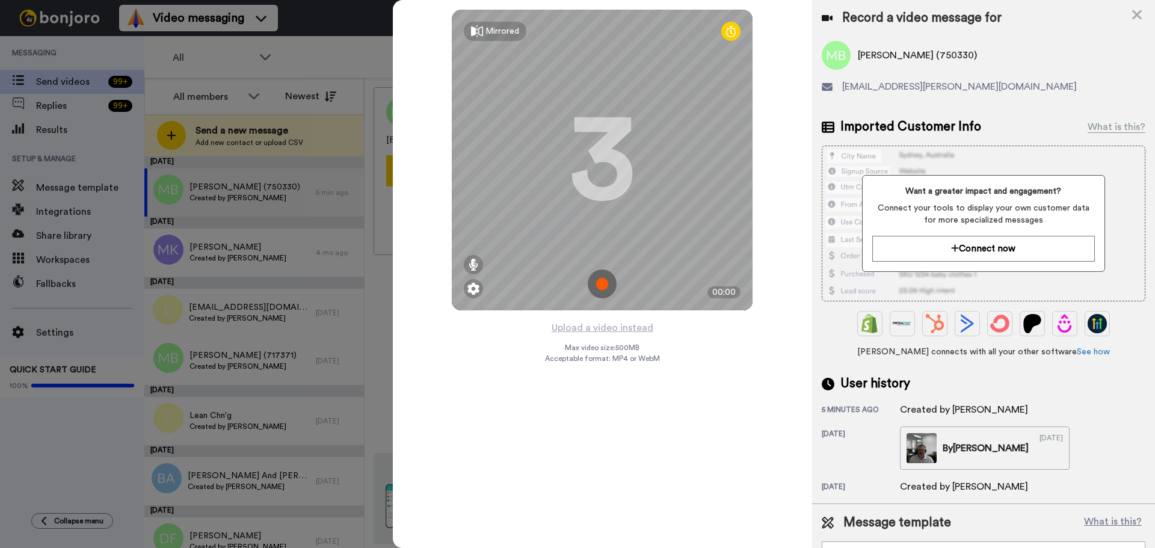
click at [732, 29] on icon at bounding box center [731, 31] width 10 height 12
click at [730, 34] on icon at bounding box center [731, 31] width 10 height 12
click at [600, 279] on img at bounding box center [602, 284] width 29 height 29
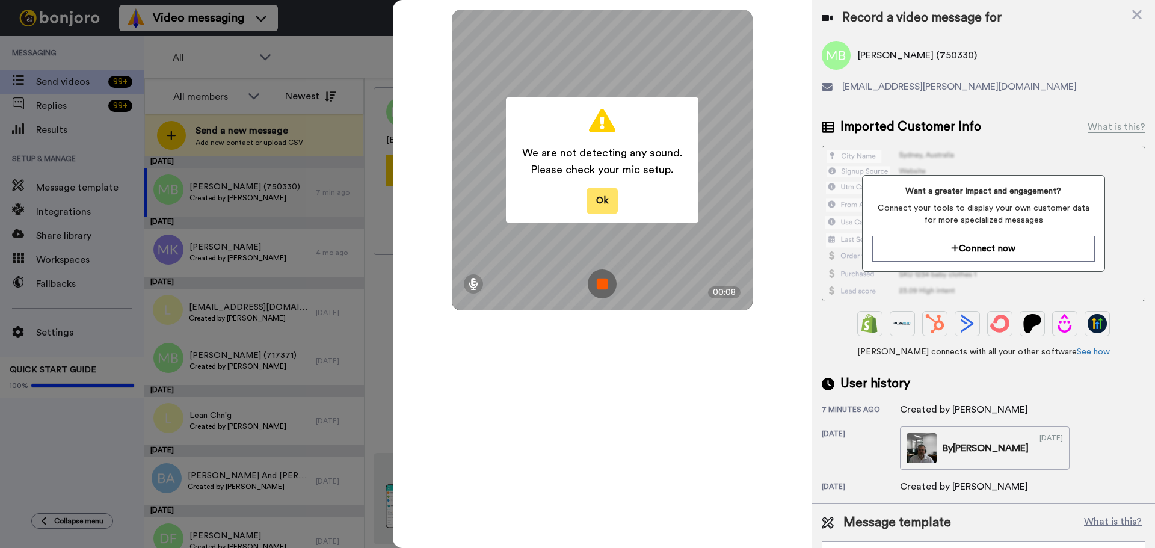
click at [599, 200] on button "Ok" at bounding box center [602, 201] width 31 height 26
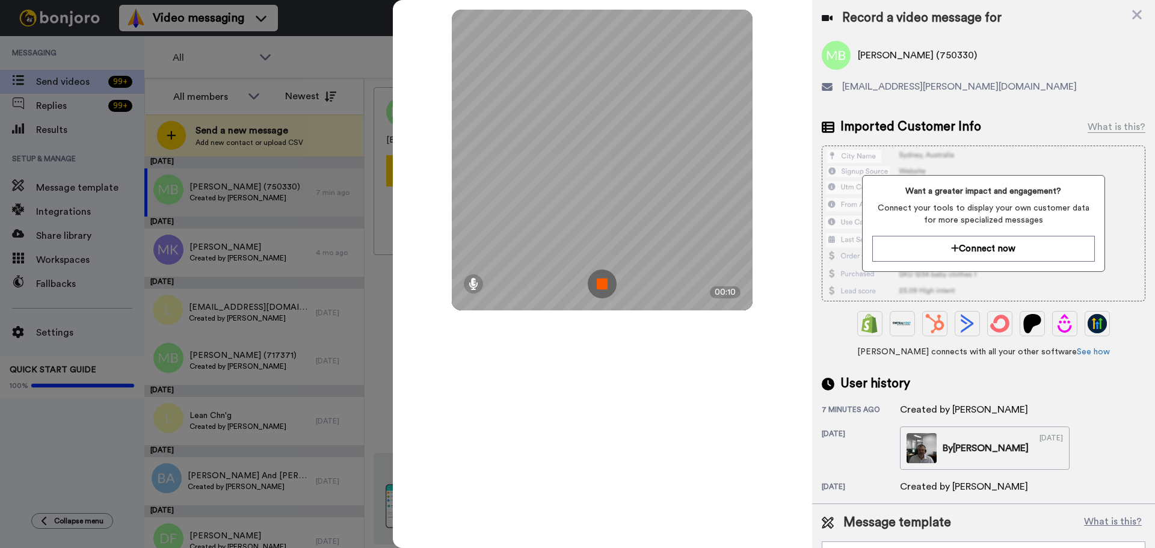
click at [606, 283] on img at bounding box center [602, 284] width 29 height 29
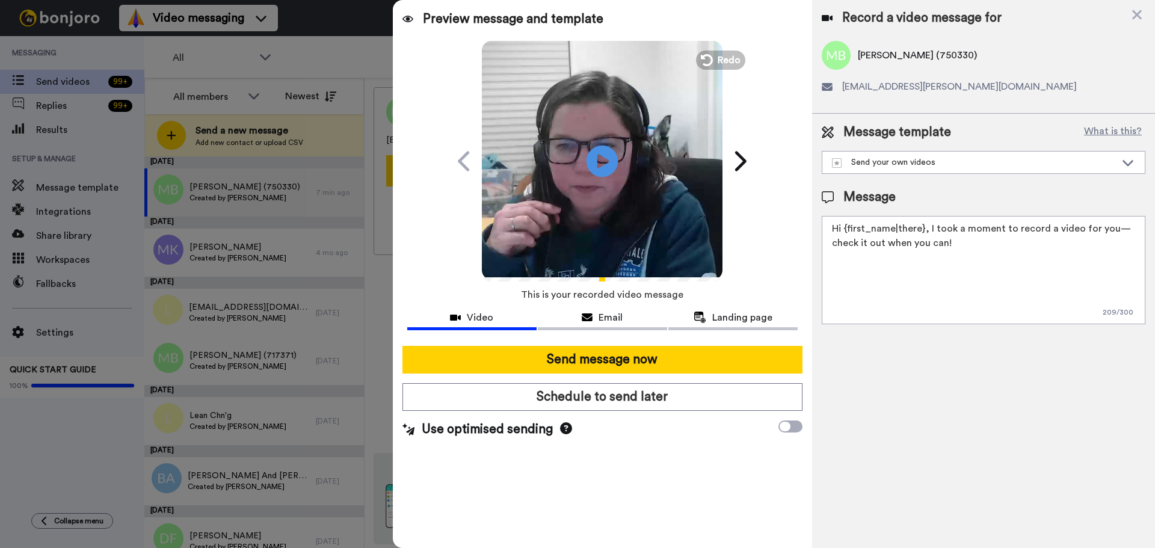
click at [608, 164] on icon at bounding box center [603, 161] width 32 height 32
click at [718, 61] on span "Redo" at bounding box center [730, 60] width 25 height 16
